Goal: Information Seeking & Learning: Compare options

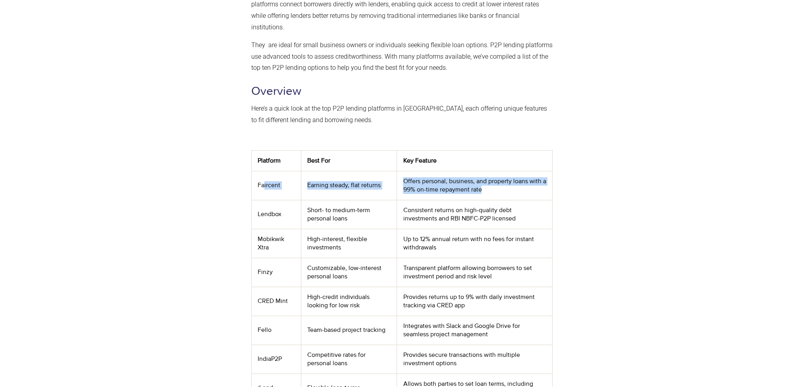
scroll to position [207, 0]
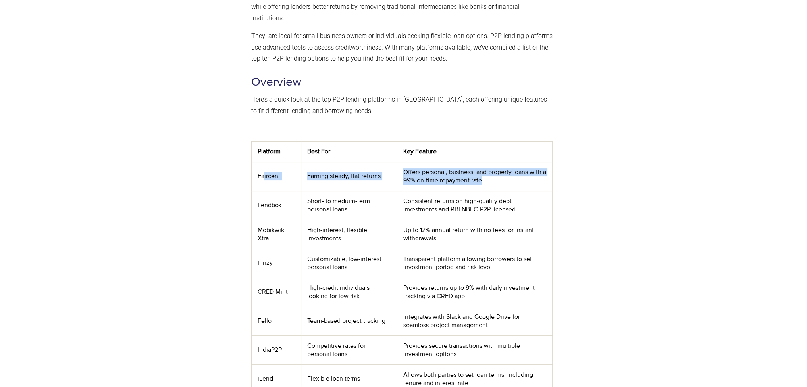
drag, startPoint x: 264, startPoint y: 173, endPoint x: 502, endPoint y: 179, distance: 238.3
click at [502, 179] on tr "Faircent Earning steady, flat returns Offers personal, business, and property l…" at bounding box center [401, 176] width 301 height 29
click at [503, 179] on td "Offers personal, business, and property loans with a 99% on-time repayment rate" at bounding box center [474, 176] width 155 height 29
click at [475, 280] on td "Provides returns up to 9% with daily investment tracking via CRED app" at bounding box center [474, 292] width 155 height 29
drag, startPoint x: 258, startPoint y: 175, endPoint x: 281, endPoint y: 176, distance: 22.6
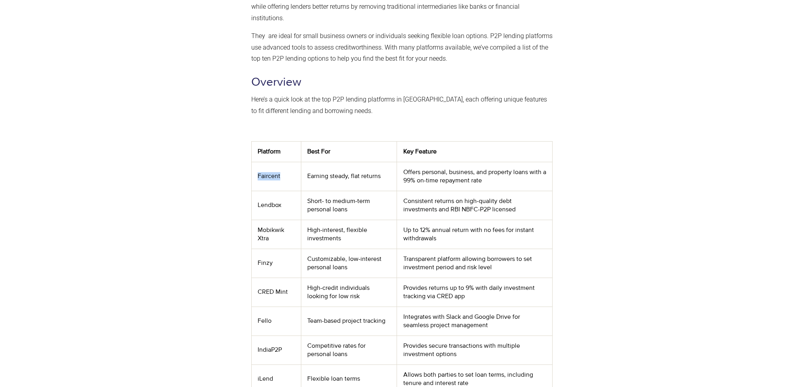
click at [281, 176] on td "Faircent" at bounding box center [276, 176] width 50 height 29
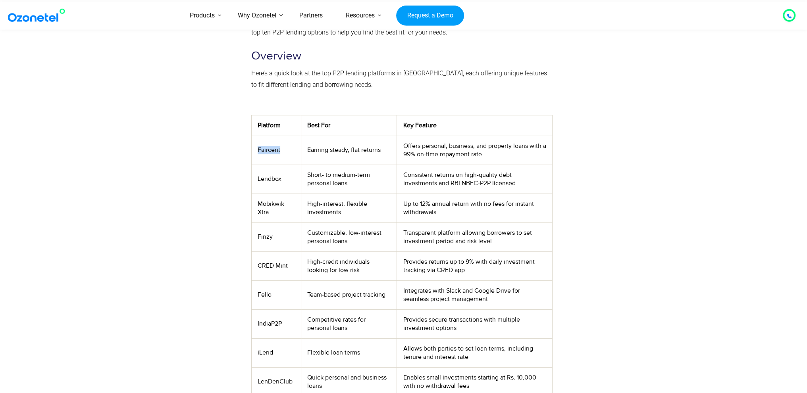
scroll to position [287, 0]
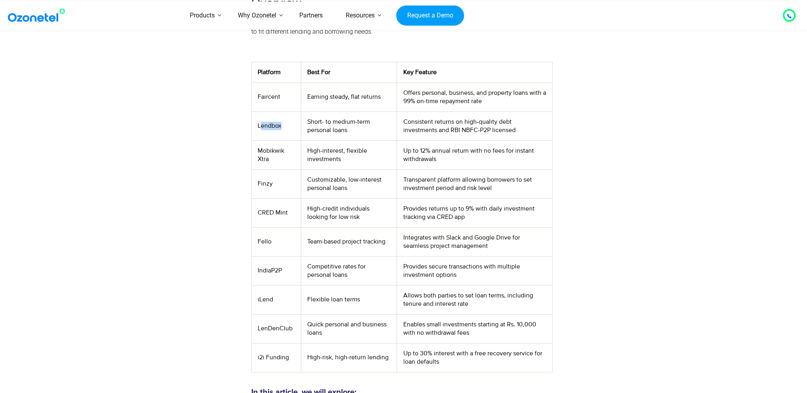
drag, startPoint x: 260, startPoint y: 127, endPoint x: 284, endPoint y: 130, distance: 24.4
click at [284, 130] on td "Lendbox" at bounding box center [276, 126] width 50 height 29
click at [278, 160] on td "Mobikwik Xtra" at bounding box center [276, 155] width 50 height 29
click at [278, 152] on td "Mobikwik Xtra" at bounding box center [276, 155] width 50 height 29
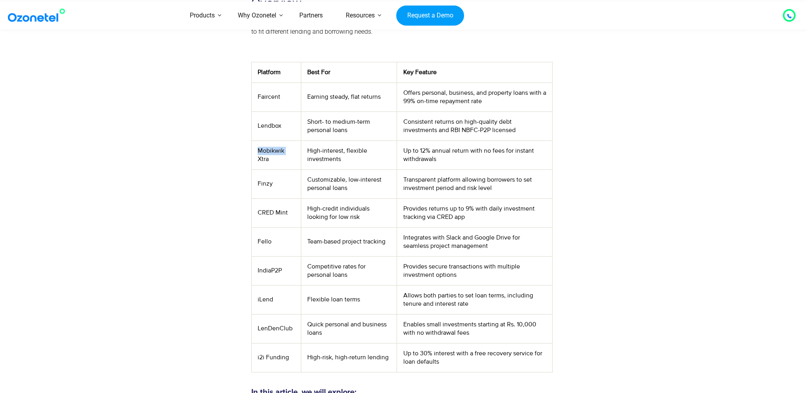
click at [278, 152] on td "Mobikwik Xtra" at bounding box center [276, 155] width 50 height 29
click at [275, 212] on td "CRED Mint" at bounding box center [276, 212] width 50 height 29
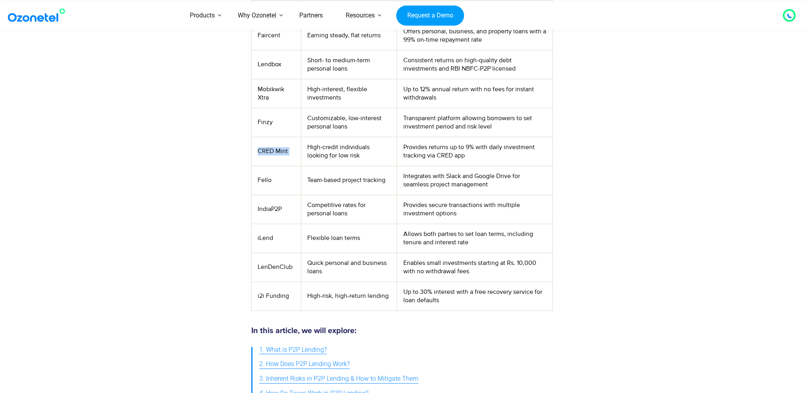
scroll to position [366, 0]
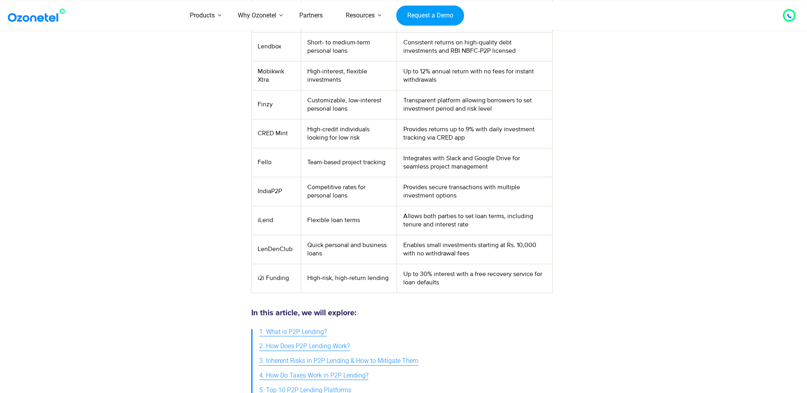
click at [268, 218] on td "iLend" at bounding box center [276, 220] width 50 height 29
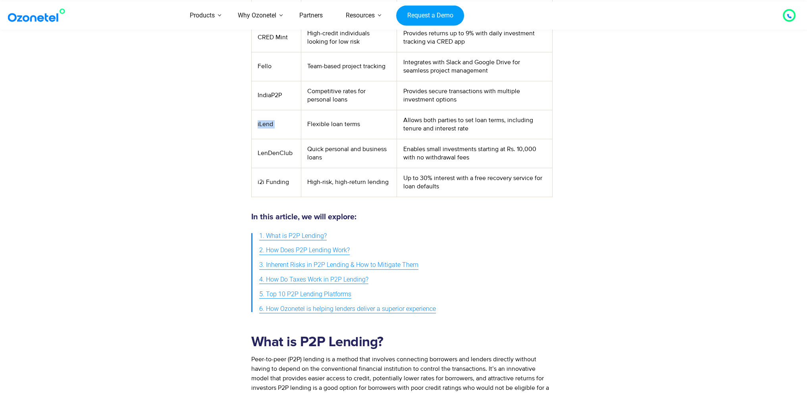
scroll to position [525, 0]
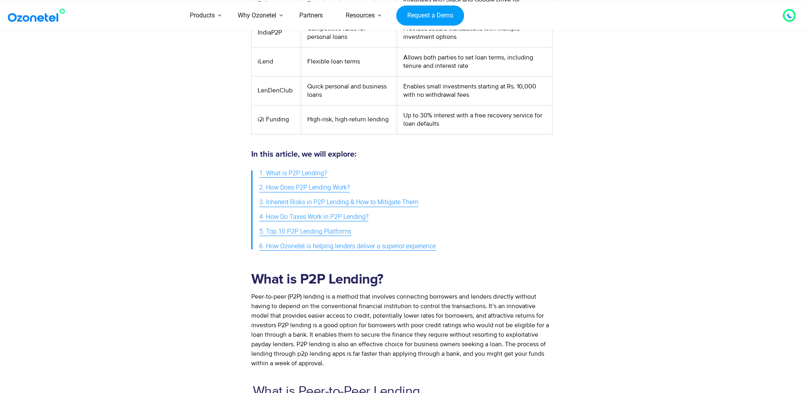
click at [283, 117] on td "i2i Funding" at bounding box center [276, 119] width 50 height 29
